Goal: Task Accomplishment & Management: Manage account settings

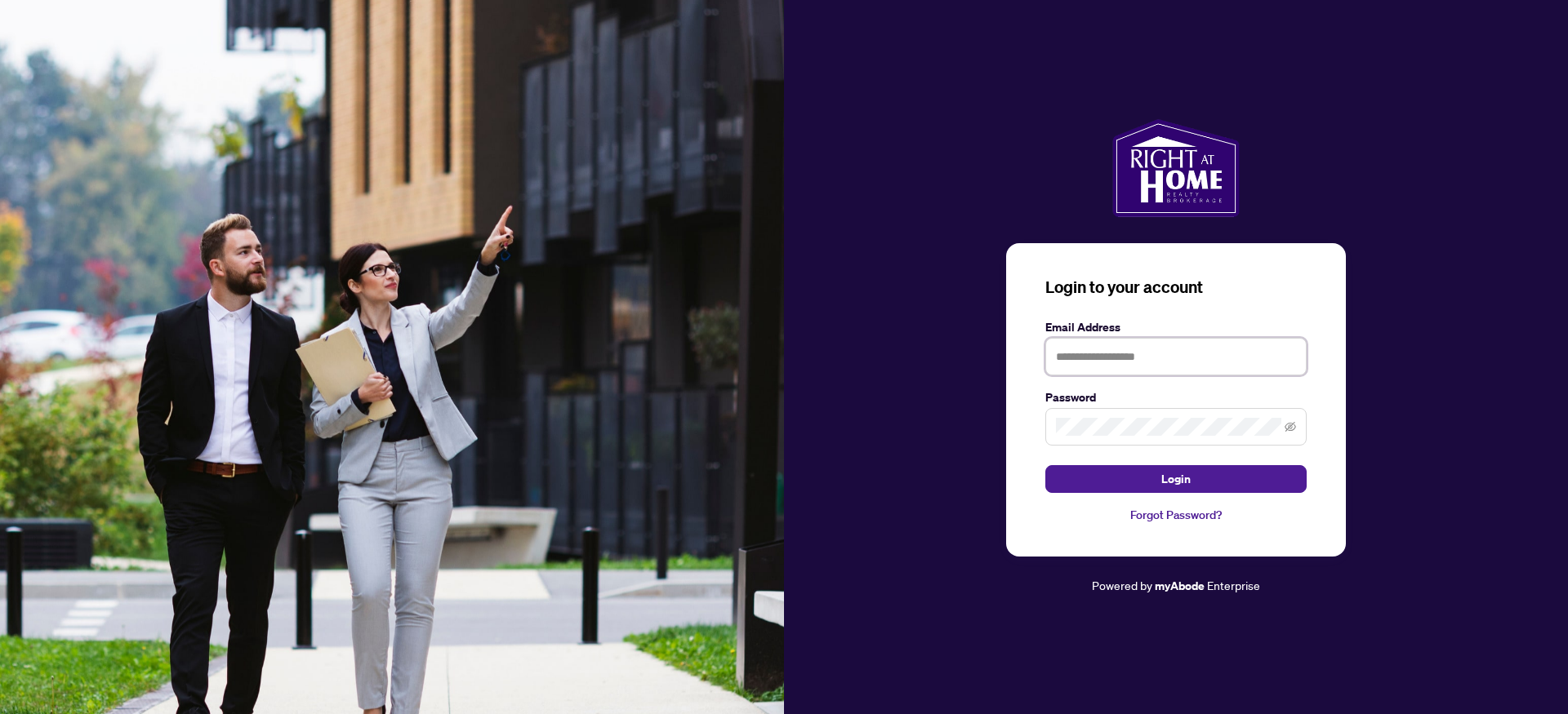
type input "**********"
click at [1059, 463] on form "**********" at bounding box center [1176, 406] width 261 height 175
click at [1063, 477] on button "Login" at bounding box center [1176, 479] width 261 height 27
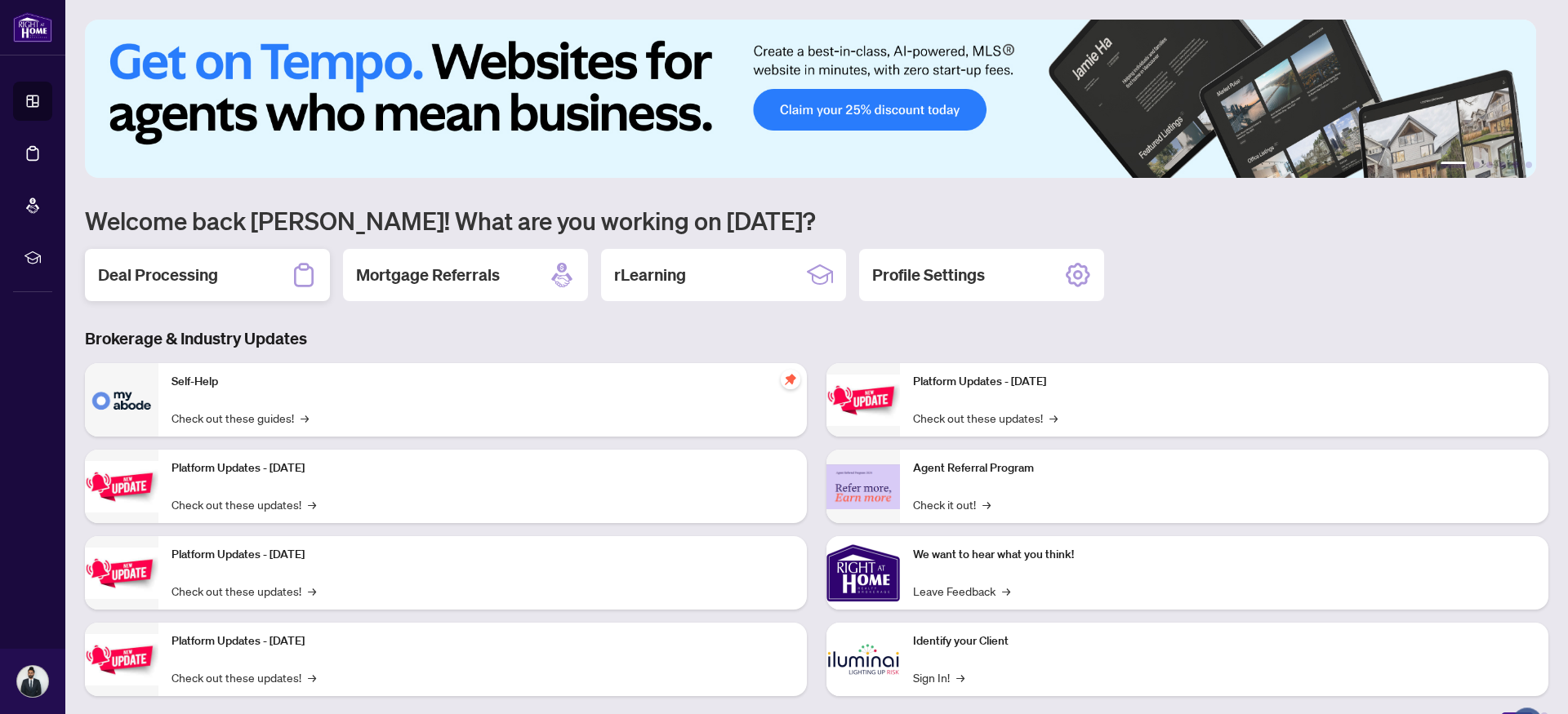
click at [173, 264] on h2 "Deal Processing" at bounding box center [158, 275] width 120 height 23
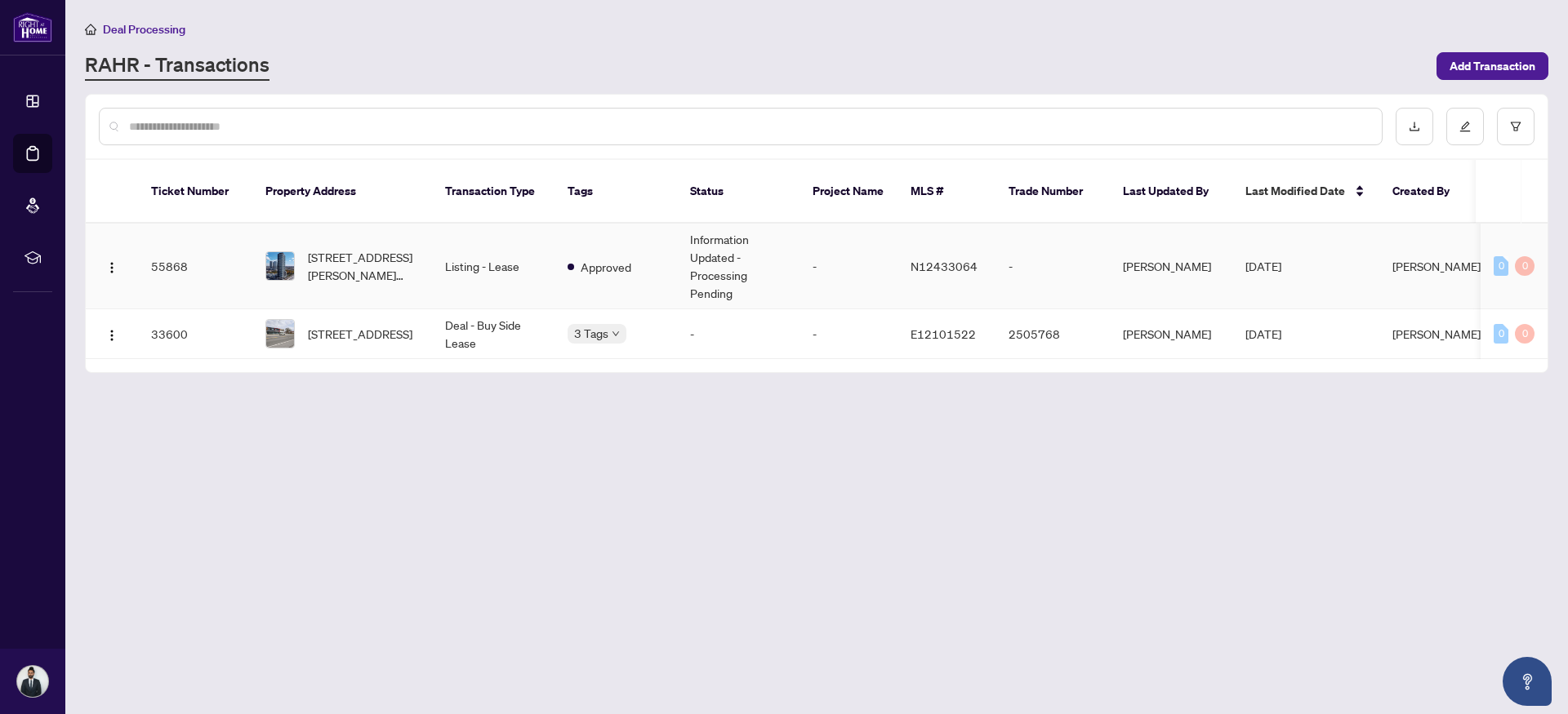
click at [419, 242] on td "[STREET_ADDRESS][PERSON_NAME][PERSON_NAME]" at bounding box center [341, 266] width 180 height 85
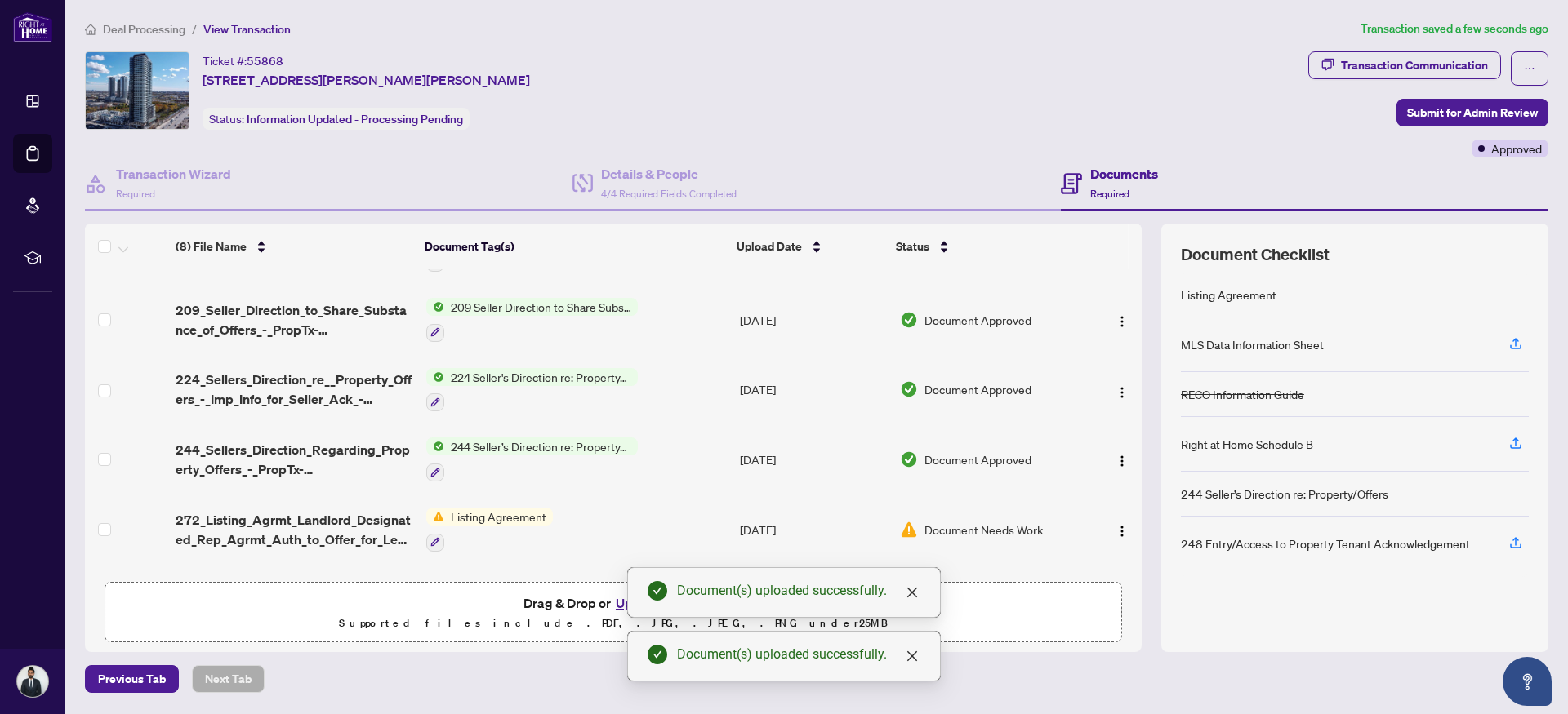
scroll to position [250, 0]
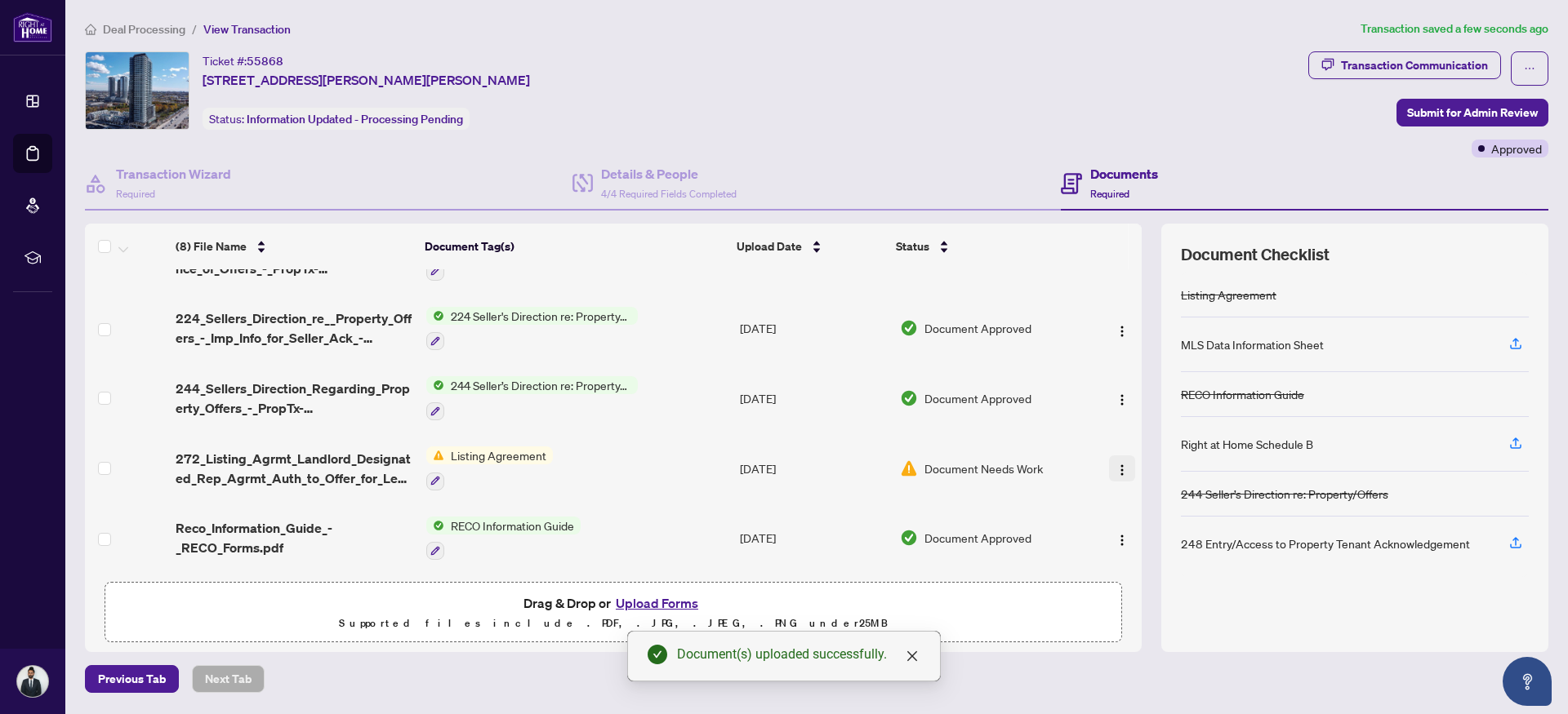
click at [1121, 469] on img "button" at bounding box center [1122, 470] width 13 height 13
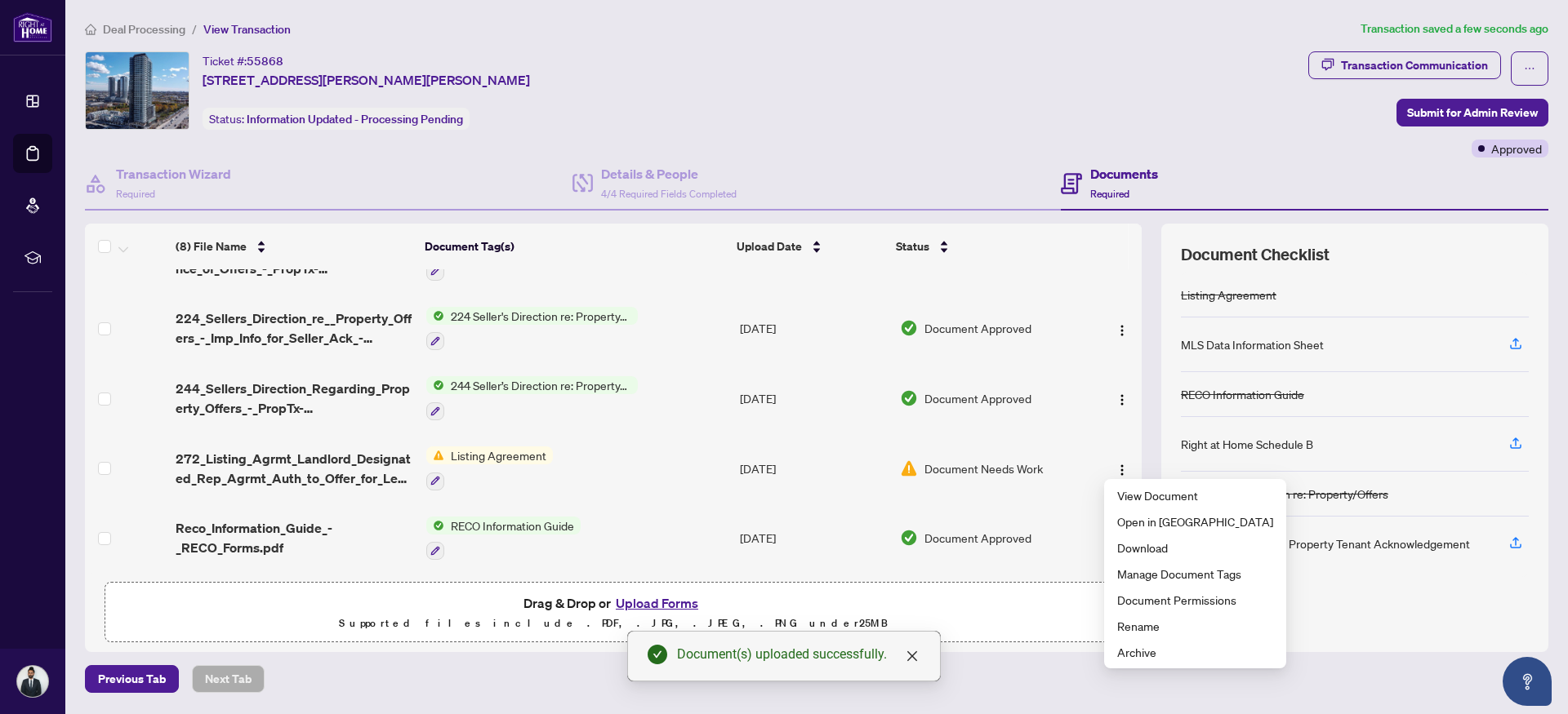
click at [997, 679] on div "Previous Tab Next Tab" at bounding box center [816, 679] width 1463 height 27
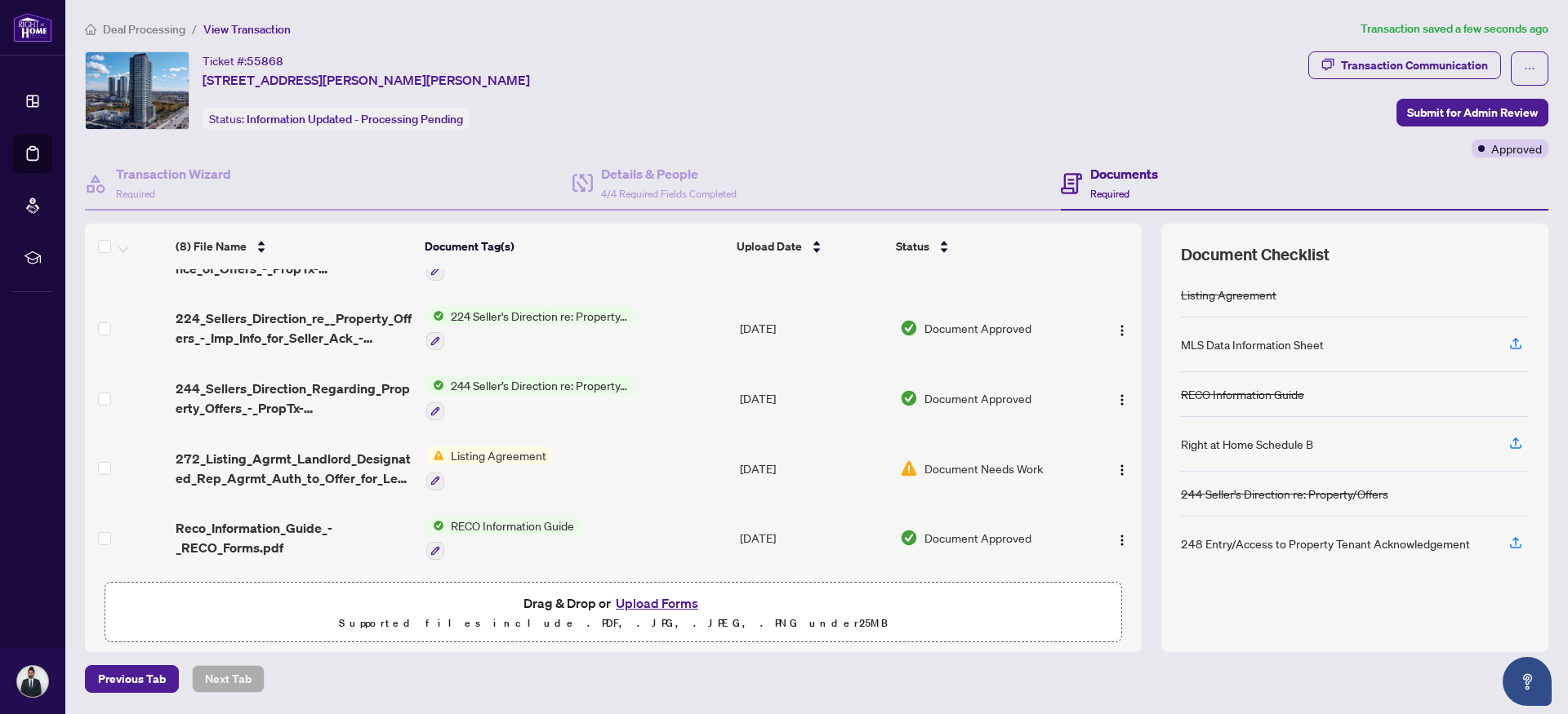
scroll to position [0, 0]
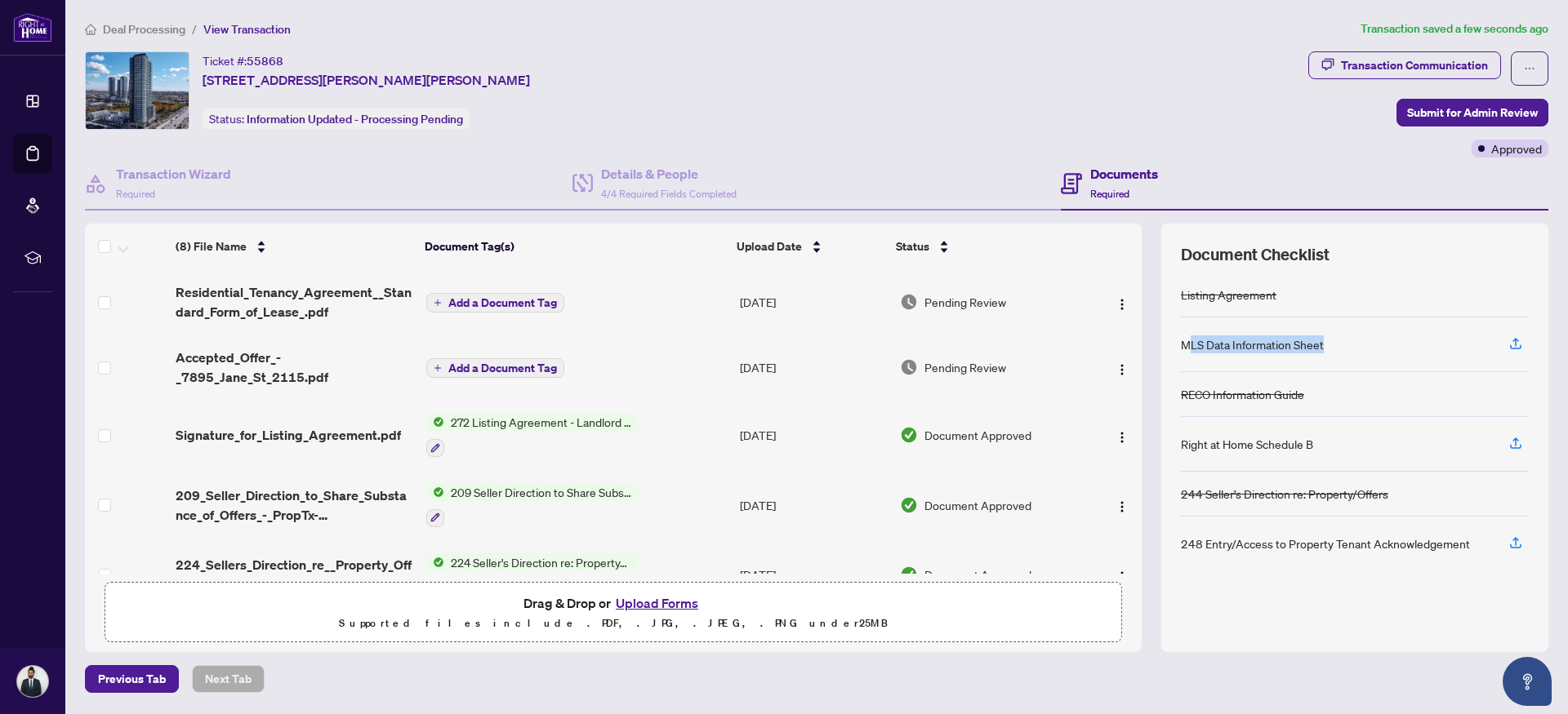
drag, startPoint x: 1189, startPoint y: 344, endPoint x: 1323, endPoint y: 344, distance: 134.0
click at [1323, 344] on div "MLS Data Information Sheet" at bounding box center [1354, 345] width 347 height 55
click at [1324, 344] on div "MLS Data Information Sheet" at bounding box center [1354, 345] width 347 height 55
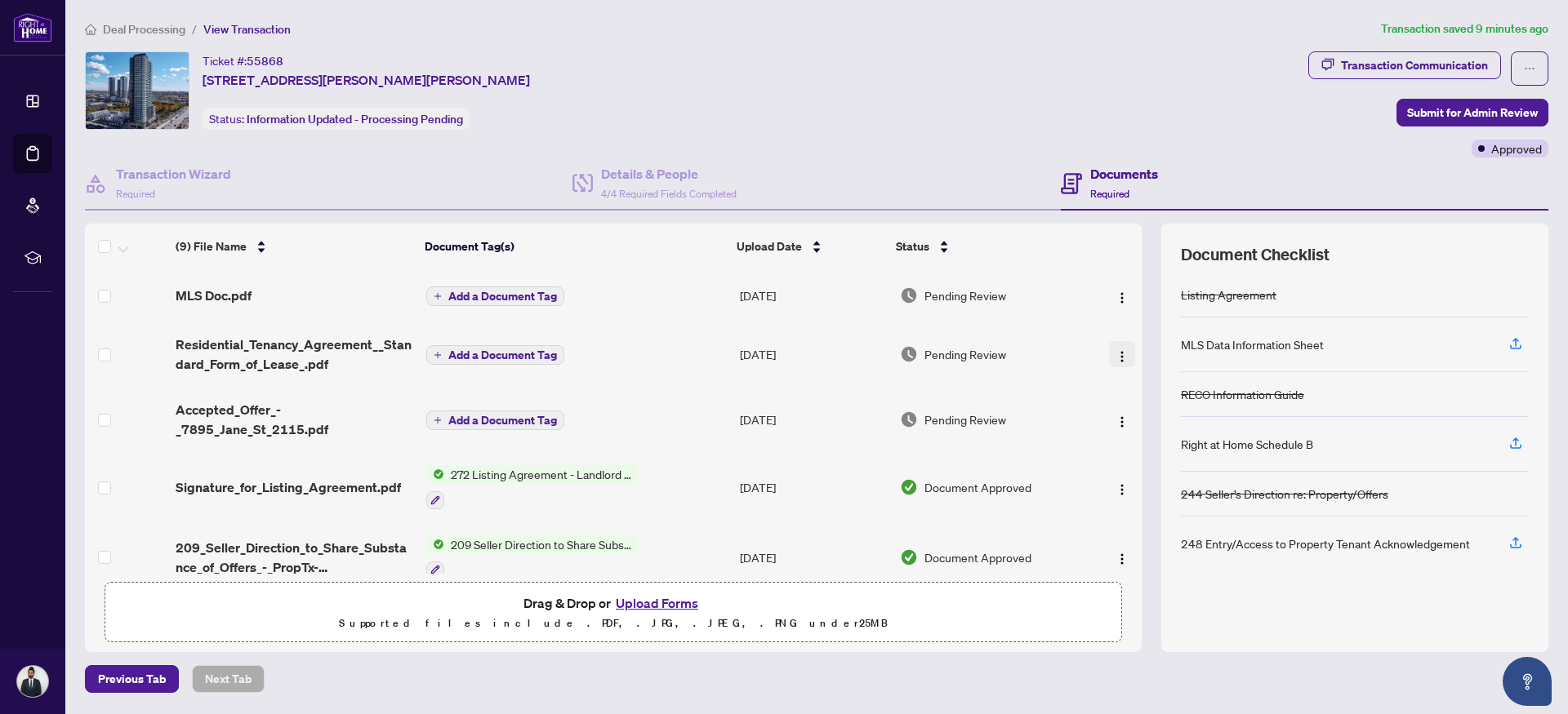
click at [1116, 352] on img "button" at bounding box center [1122, 356] width 13 height 13
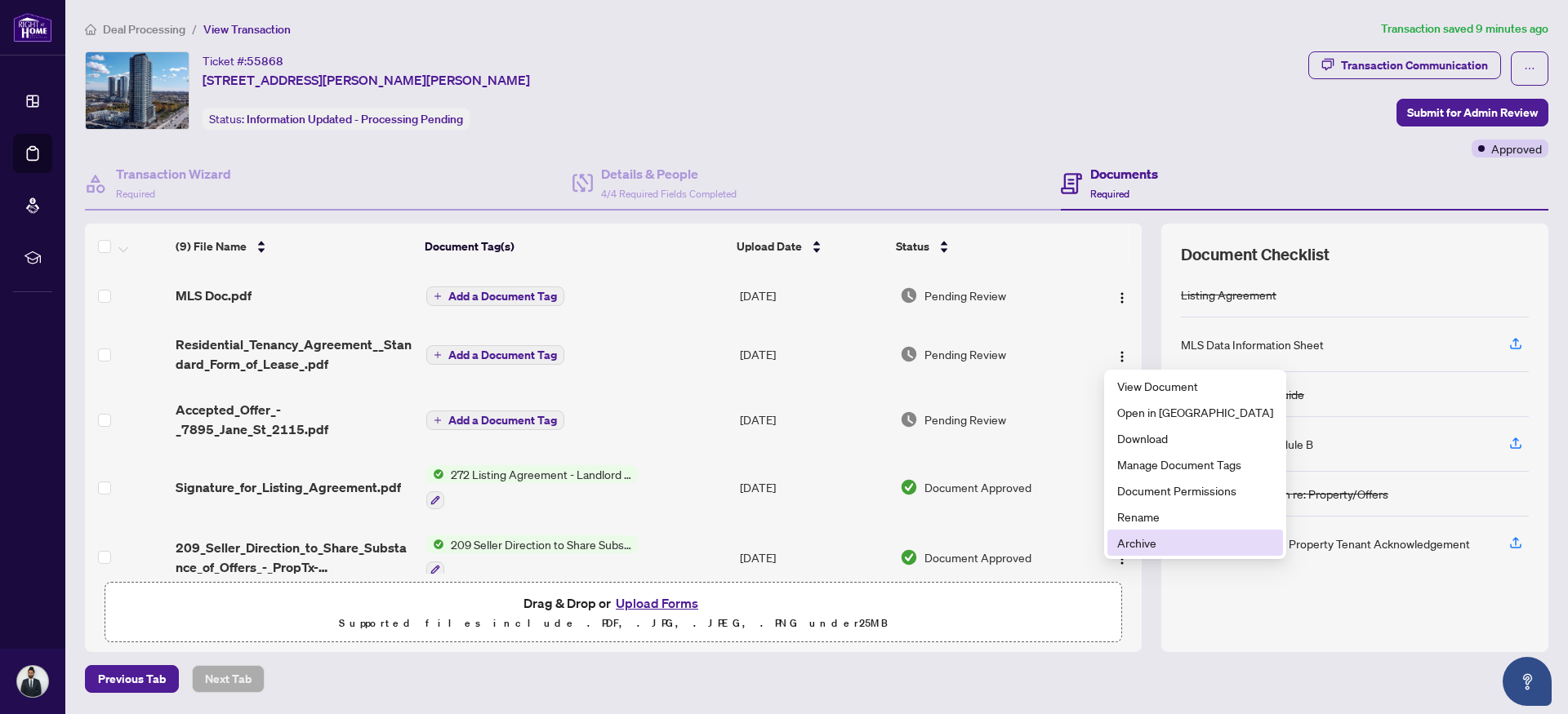
click at [1135, 542] on span "Archive" at bounding box center [1194, 542] width 156 height 18
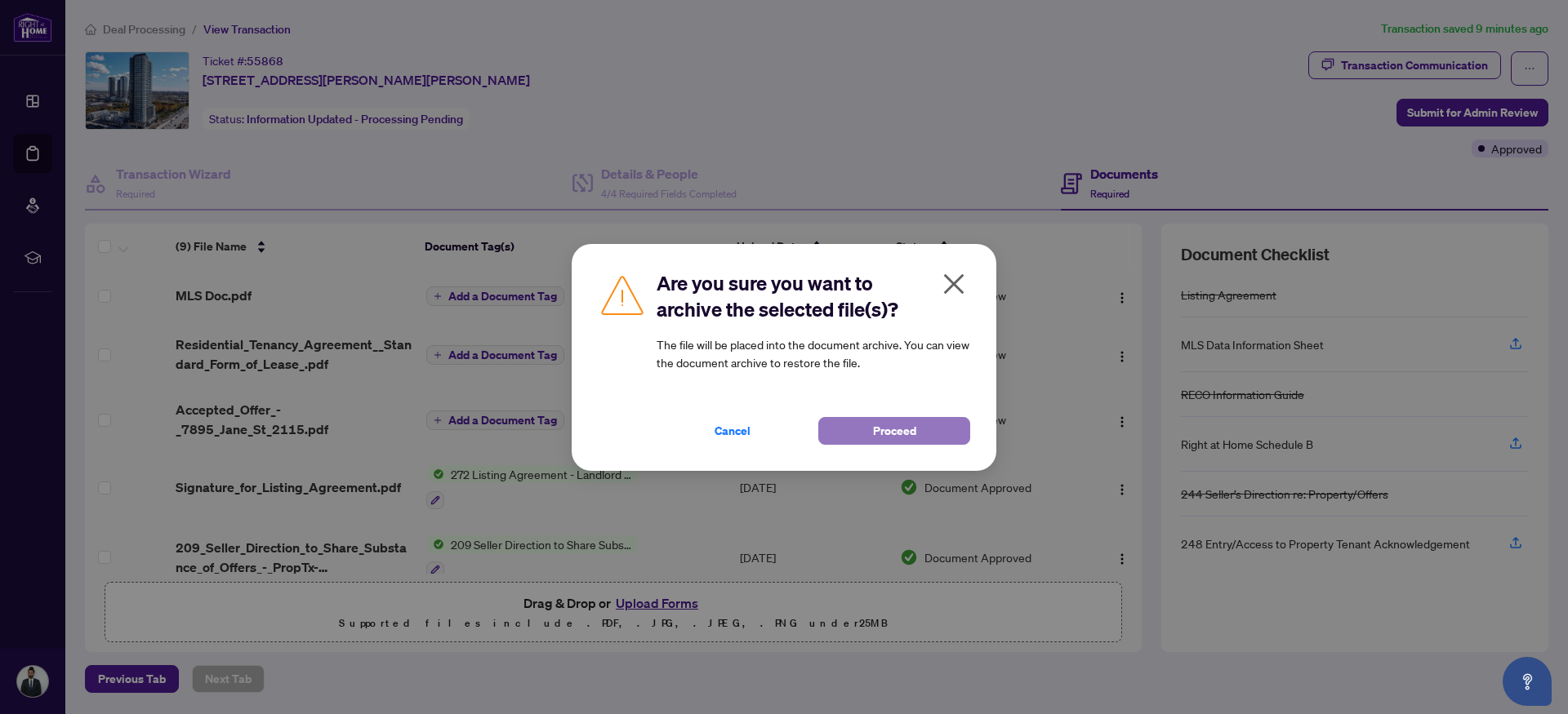
click at [861, 433] on button "Proceed" at bounding box center [894, 431] width 152 height 27
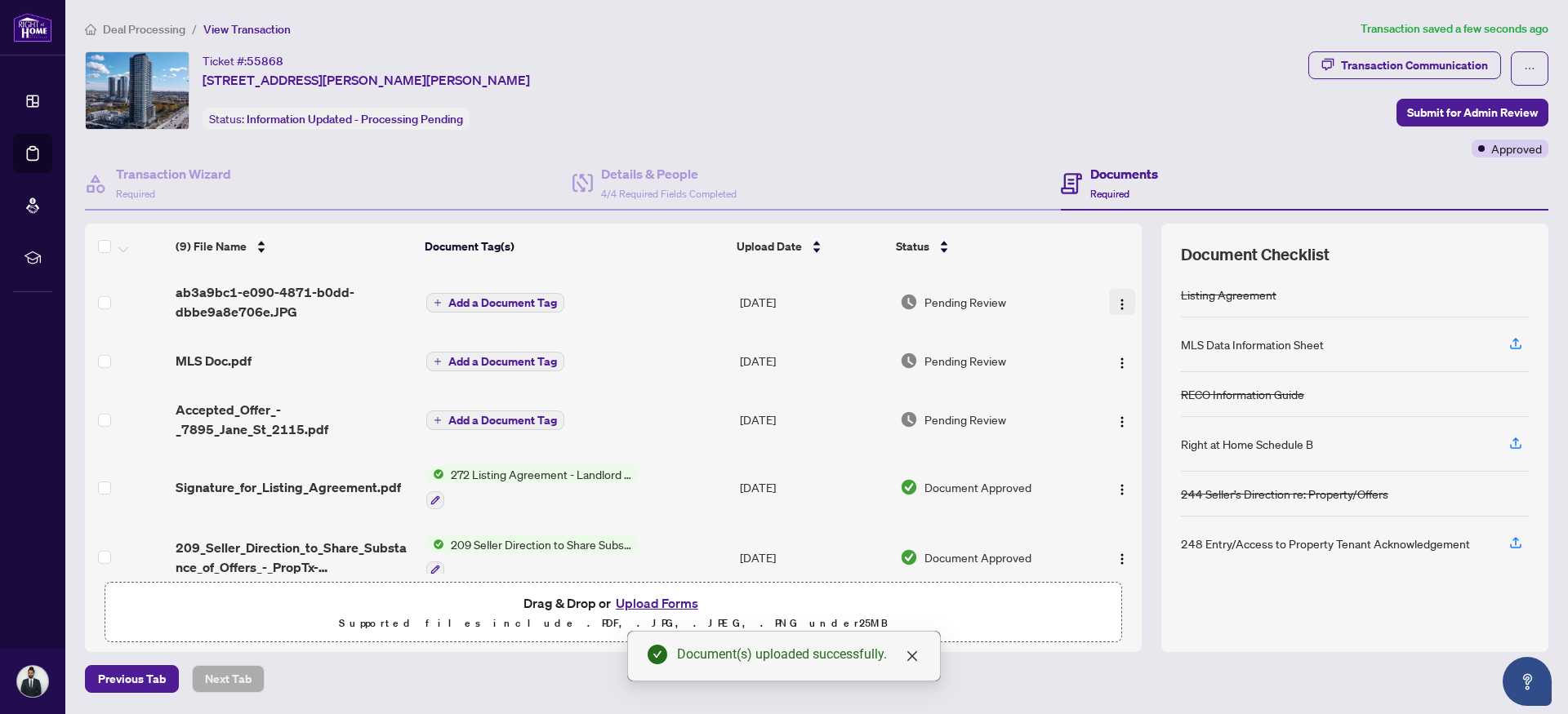
click at [1117, 298] on img "button" at bounding box center [1122, 304] width 13 height 13
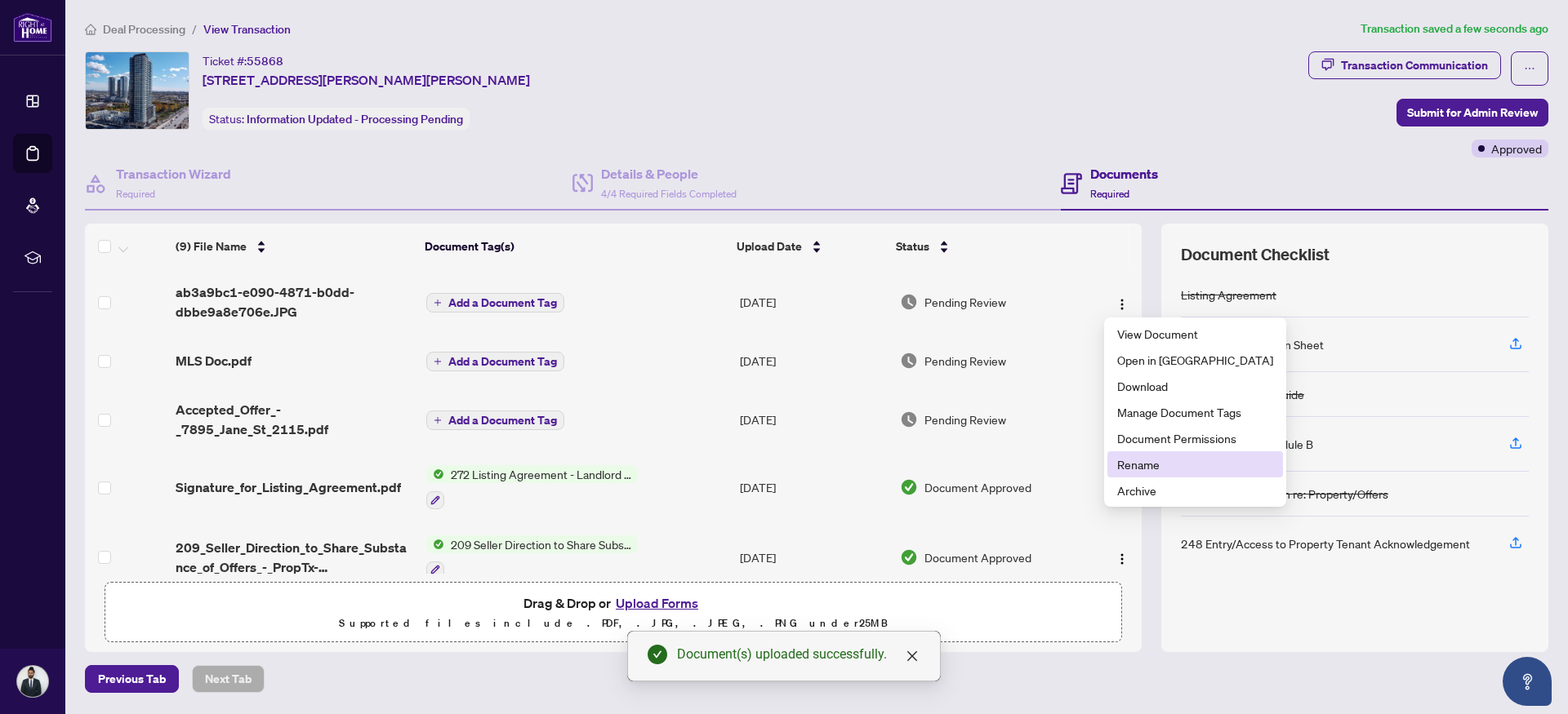
click at [1160, 459] on span "Rename" at bounding box center [1194, 464] width 156 height 18
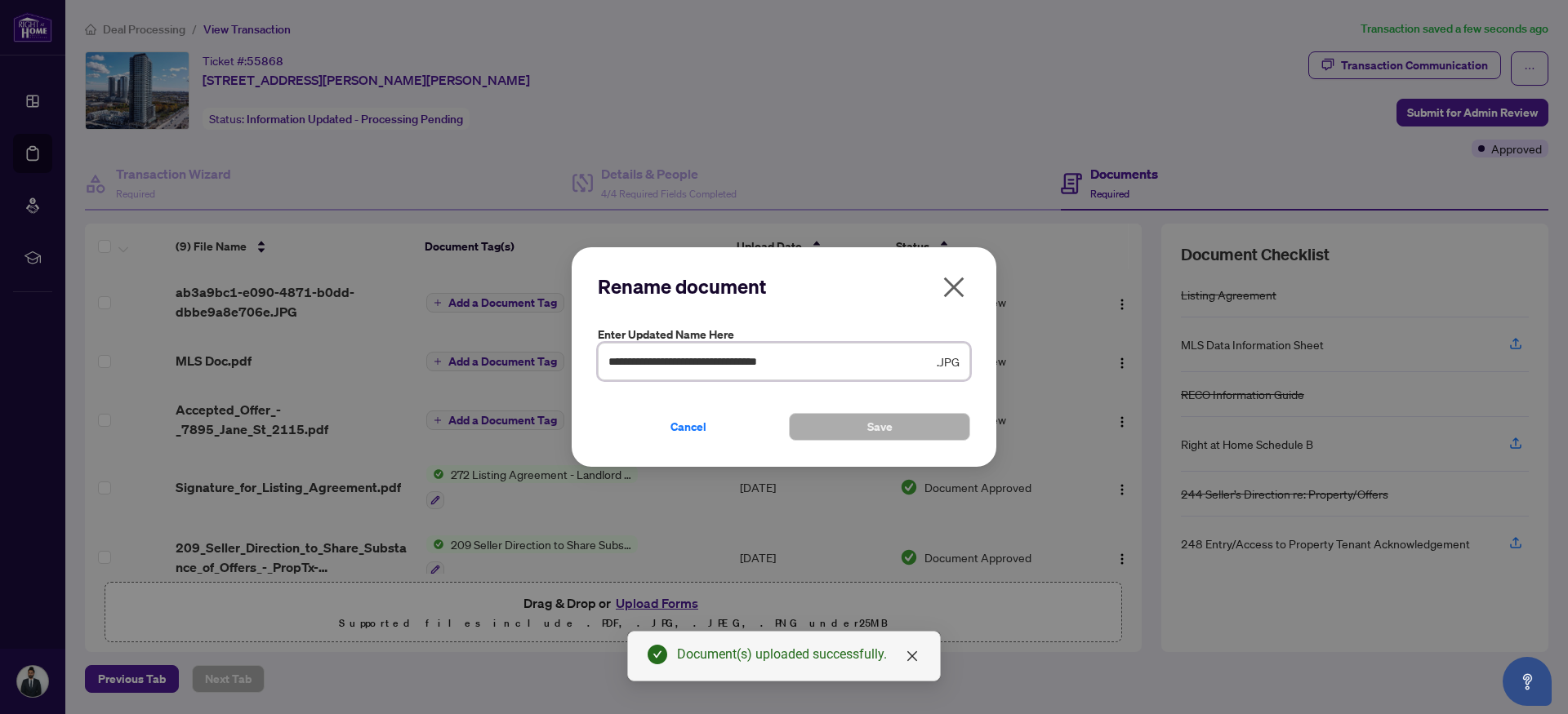
drag, startPoint x: 819, startPoint y: 367, endPoint x: 543, endPoint y: 367, distance: 276.0
click at [543, 367] on div "**********" at bounding box center [784, 357] width 1568 height 714
type input "*******"
click at [852, 432] on button "Save" at bounding box center [879, 427] width 182 height 27
